Goal: Information Seeking & Learning: Find specific fact

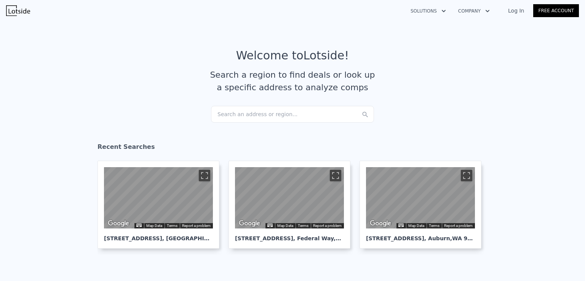
click at [276, 114] on div "Search an address or region..." at bounding box center [292, 114] width 163 height 17
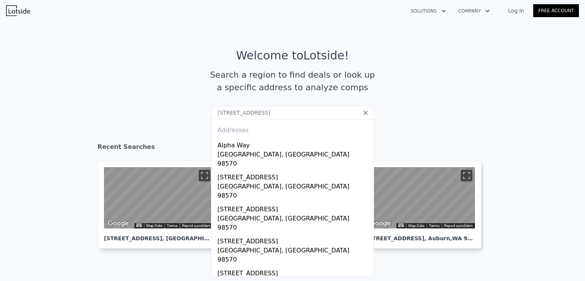
click at [319, 112] on input "[STREET_ADDRESS]" at bounding box center [292, 113] width 163 height 14
drag, startPoint x: 312, startPoint y: 113, endPoint x: 255, endPoint y: 112, distance: 57.6
click at [255, 112] on input "[STREET_ADDRESS]" at bounding box center [292, 113] width 163 height 14
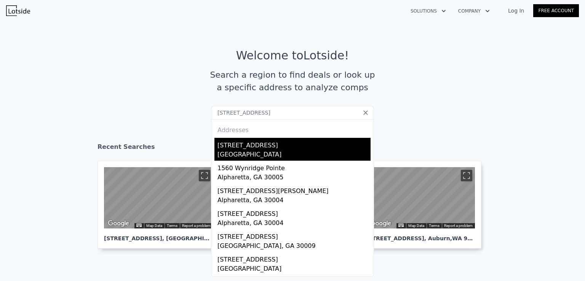
type input "[STREET_ADDRESS]"
click at [271, 155] on div "[GEOGRAPHIC_DATA]" at bounding box center [294, 155] width 153 height 11
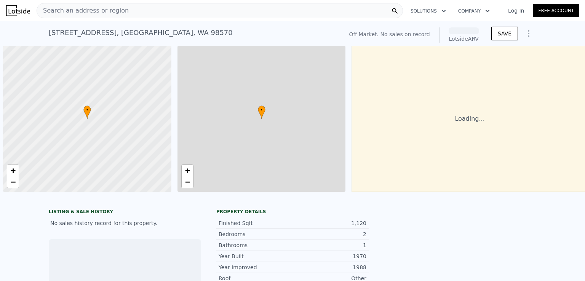
scroll to position [0, 3]
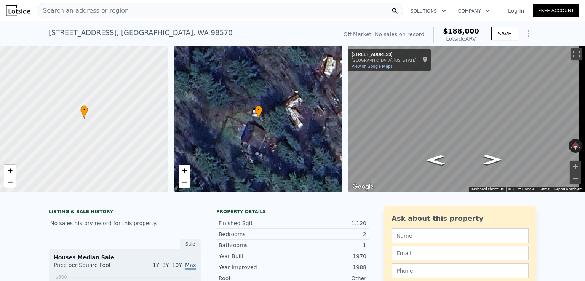
click at [463, 28] on span "$188,000" at bounding box center [461, 31] width 36 height 8
copy span "$188,000"
click at [160, 13] on div "Search an address or region" at bounding box center [220, 10] width 367 height 15
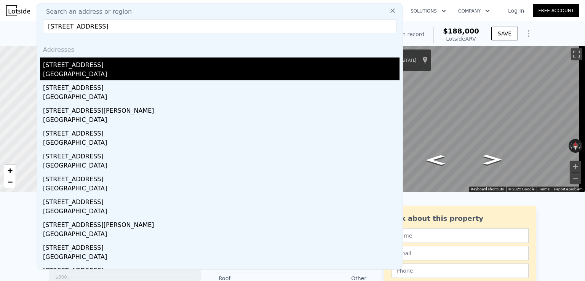
type input "[STREET_ADDRESS]"
click at [94, 63] on div "[STREET_ADDRESS]" at bounding box center [221, 64] width 357 height 12
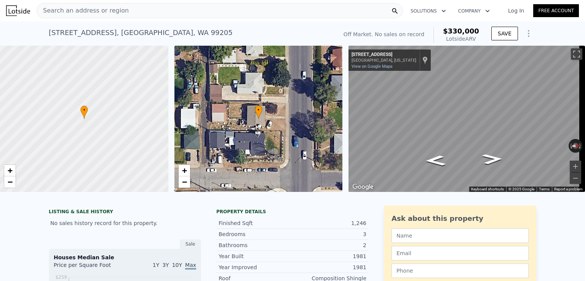
click at [462, 29] on span "$330,000" at bounding box center [461, 31] width 36 height 8
copy span "$330,000"
